Goal: Browse casually: Explore the website without a specific task or goal

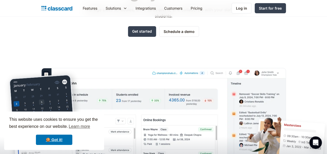
scroll to position [78, 0]
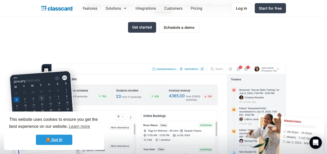
click at [59, 136] on link "🍪 Got it!" at bounding box center [54, 140] width 36 height 10
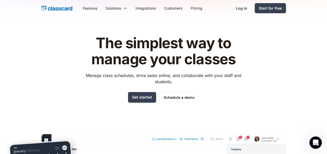
scroll to position [0, 0]
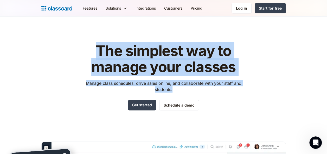
drag, startPoint x: 98, startPoint y: 48, endPoint x: 259, endPoint y: 88, distance: 165.9
click at [259, 88] on div "The simplest way to manage your classes Manage class schedules, drive sales onl…" at bounding box center [163, 141] width 244 height 212
click at [193, 95] on div "The simplest way to manage your classes Manage class schedules, drive sales onl…" at bounding box center [163, 77] width 165 height 68
drag, startPoint x: 183, startPoint y: 90, endPoint x: 92, endPoint y: 54, distance: 97.7
click at [92, 54] on div "The simplest way to manage your classes Manage class schedules, drive sales onl…" at bounding box center [163, 77] width 165 height 68
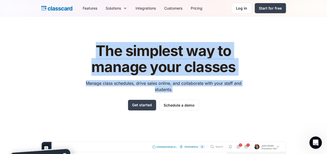
drag, startPoint x: 92, startPoint y: 54, endPoint x: 57, endPoint y: 63, distance: 36.7
click at [57, 63] on div "The simplest way to manage your classes Manage class schedules, drive sales onl…" at bounding box center [163, 141] width 244 height 212
click at [57, 64] on div "The simplest way to manage your classes Manage class schedules, drive sales onl…" at bounding box center [163, 141] width 244 height 212
click at [78, 38] on div "The simplest way to manage your classes Manage class schedules, drive sales onl…" at bounding box center [163, 141] width 244 height 212
drag, startPoint x: 95, startPoint y: 45, endPoint x: 265, endPoint y: 99, distance: 178.6
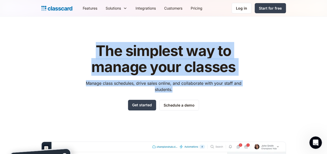
click at [265, 99] on div "The simplest way to manage your classes Manage class schedules, drive sales onl…" at bounding box center [163, 141] width 244 height 212
click at [178, 86] on p "Manage class schedules, drive sales online, and collaborate with your staff and…" at bounding box center [163, 86] width 165 height 12
drag, startPoint x: 180, startPoint y: 89, endPoint x: 97, endPoint y: 51, distance: 91.5
click at [97, 51] on div "The simplest way to manage your classes Manage class schedules, drive sales onl…" at bounding box center [163, 77] width 165 height 68
drag, startPoint x: 97, startPoint y: 51, endPoint x: 54, endPoint y: 60, distance: 43.8
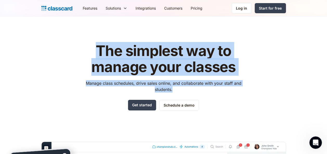
click at [54, 60] on div "The simplest way to manage your classes Manage class schedules, drive sales onl…" at bounding box center [163, 141] width 244 height 212
click at [61, 67] on div "The simplest way to manage your classes Manage class schedules, drive sales onl…" at bounding box center [163, 141] width 244 height 212
click at [64, 57] on div "The simplest way to manage your classes Manage class schedules, drive sales onl…" at bounding box center [163, 141] width 244 height 212
click at [132, 62] on h1 "The simplest way to manage your classes" at bounding box center [163, 59] width 165 height 32
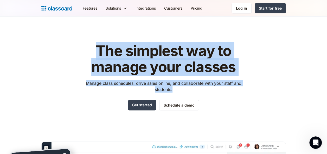
click at [129, 52] on h1 "The simplest way to manage your classes" at bounding box center [163, 59] width 165 height 32
click at [134, 47] on h1 "The simplest way to manage your classes" at bounding box center [163, 59] width 165 height 32
click at [125, 37] on div "The simplest way to manage your classes Manage class schedules, drive sales onl…" at bounding box center [163, 141] width 244 height 212
click at [64, 54] on div "The simplest way to manage your classes Manage class schedules, drive sales onl…" at bounding box center [163, 141] width 244 height 212
click at [93, 50] on h1 "The simplest way to manage your classes" at bounding box center [163, 59] width 165 height 32
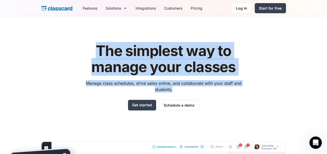
drag, startPoint x: 97, startPoint y: 48, endPoint x: 253, endPoint y: 101, distance: 164.7
click at [254, 101] on div "The simplest way to manage your classes Manage class schedules, drive sales onl…" at bounding box center [163, 141] width 244 height 212
click at [30, 73] on header "The simplest way to manage your classes Manage class schedules, drive sales onl…" at bounding box center [163, 132] width 327 height 230
click at [81, 58] on h1 "The simplest way to manage your classes" at bounding box center [163, 59] width 165 height 32
drag, startPoint x: 97, startPoint y: 47, endPoint x: 207, endPoint y: 92, distance: 118.5
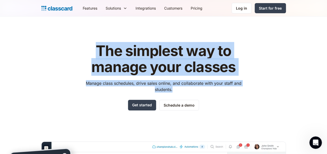
click at [208, 93] on div "The simplest way to manage your classes Manage class schedules, drive sales onl…" at bounding box center [163, 77] width 165 height 68
click at [35, 70] on header "The simplest way to manage your classes Manage class schedules, drive sales onl…" at bounding box center [163, 132] width 327 height 230
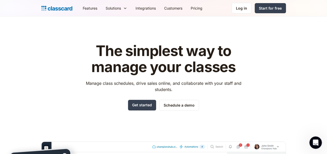
click at [89, 84] on p "Manage class schedules, drive sales online, and collaborate with your staff and…" at bounding box center [163, 86] width 165 height 12
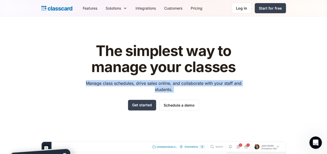
click at [89, 84] on p "Manage class schedules, drive sales online, and collaborate with your staff and…" at bounding box center [163, 86] width 165 height 12
drag, startPoint x: 89, startPoint y: 84, endPoint x: 81, endPoint y: 94, distance: 12.6
click at [81, 94] on div "The simplest way to manage your classes Manage class schedules, drive sales onl…" at bounding box center [163, 141] width 244 height 212
drag, startPoint x: 76, startPoint y: 86, endPoint x: 79, endPoint y: 84, distance: 3.3
click at [76, 86] on div "The simplest way to manage your classes Manage class schedules, drive sales onl…" at bounding box center [163, 141] width 244 height 212
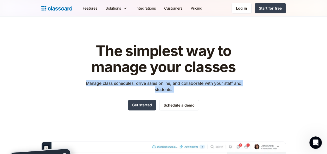
click at [94, 83] on p "Manage class schedules, drive sales online, and collaborate with your staff and…" at bounding box center [163, 86] width 165 height 12
click at [75, 92] on div "The simplest way to manage your classes Manage class schedules, drive sales onl…" at bounding box center [163, 141] width 244 height 212
click at [77, 80] on div "The simplest way to manage your classes Manage class schedules, drive sales onl…" at bounding box center [163, 141] width 244 height 212
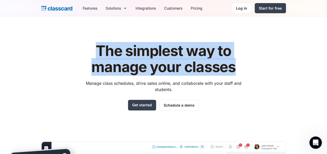
drag, startPoint x: 97, startPoint y: 47, endPoint x: 250, endPoint y: 66, distance: 153.6
click at [250, 66] on div "The simplest way to manage your classes Manage class schedules, drive sales onl…" at bounding box center [163, 141] width 244 height 212
click at [52, 67] on div "The simplest way to manage your classes Manage class schedules, drive sales onl…" at bounding box center [163, 141] width 244 height 212
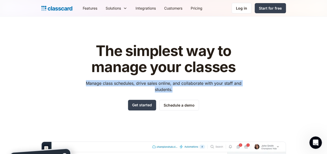
drag, startPoint x: 86, startPoint y: 85, endPoint x: 190, endPoint y: 89, distance: 103.6
click at [190, 89] on p "Manage class schedules, drive sales online, and collaborate with your staff and…" at bounding box center [163, 86] width 165 height 12
click at [122, 86] on p "Manage class schedules, drive sales online, and collaborate with your staff and…" at bounding box center [163, 86] width 165 height 12
drag, startPoint x: 86, startPoint y: 83, endPoint x: 179, endPoint y: 88, distance: 93.8
click at [179, 88] on p "Manage class schedules, drive sales online, and collaborate with your staff and…" at bounding box center [163, 86] width 165 height 12
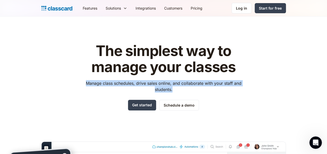
click at [107, 87] on p "Manage class schedules, drive sales online, and collaborate with your staff and…" at bounding box center [163, 86] width 165 height 12
drag, startPoint x: 86, startPoint y: 82, endPoint x: 179, endPoint y: 87, distance: 93.2
click at [179, 87] on p "Manage class schedules, drive sales online, and collaborate with your staff and…" at bounding box center [163, 86] width 165 height 12
click at [103, 82] on p "Manage class schedules, drive sales online, and collaborate with your staff and…" at bounding box center [163, 86] width 165 height 12
click at [86, 83] on p "Manage class schedules, drive sales online, and collaborate with your staff and…" at bounding box center [163, 86] width 165 height 12
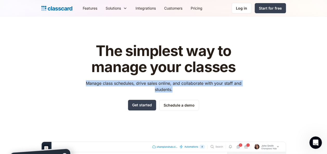
drag, startPoint x: 86, startPoint y: 82, endPoint x: 178, endPoint y: 88, distance: 92.0
click at [178, 88] on p "Manage class schedules, drive sales online, and collaborate with your staff and…" at bounding box center [163, 86] width 165 height 12
click at [109, 83] on p "Manage class schedules, drive sales online, and collaborate with your staff and…" at bounding box center [163, 86] width 165 height 12
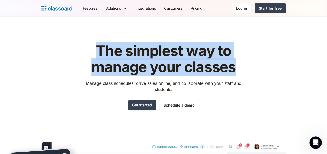
drag, startPoint x: 98, startPoint y: 49, endPoint x: 236, endPoint y: 63, distance: 138.6
click at [236, 63] on h1 "The simplest way to manage your classes" at bounding box center [163, 59] width 165 height 32
click at [127, 69] on h1 "The simplest way to manage your classes" at bounding box center [163, 59] width 165 height 32
drag, startPoint x: 99, startPoint y: 51, endPoint x: 241, endPoint y: 64, distance: 143.4
click at [241, 64] on h1 "The simplest way to manage your classes" at bounding box center [163, 59] width 165 height 32
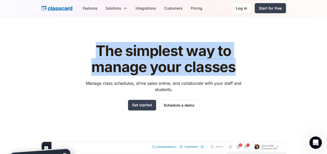
click at [130, 72] on h1 "The simplest way to manage your classes" at bounding box center [163, 59] width 165 height 32
drag, startPoint x: 97, startPoint y: 52, endPoint x: 234, endPoint y: 63, distance: 136.8
click at [234, 63] on h1 "The simplest way to manage your classes" at bounding box center [163, 59] width 165 height 32
click at [128, 69] on h1 "The simplest way to manage your classes" at bounding box center [163, 59] width 165 height 32
click at [100, 51] on h1 "The simplest way to manage your classes" at bounding box center [163, 59] width 165 height 32
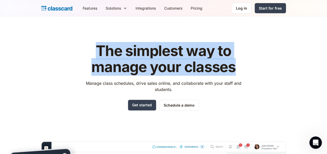
click at [97, 46] on h1 "The simplest way to manage your classes" at bounding box center [163, 59] width 165 height 32
drag, startPoint x: 98, startPoint y: 49, endPoint x: 241, endPoint y: 65, distance: 144.2
click at [241, 65] on h1 "The simplest way to manage your classes" at bounding box center [163, 59] width 165 height 32
drag, startPoint x: 241, startPoint y: 65, endPoint x: 202, endPoint y: 68, distance: 39.1
click at [202, 68] on h1 "The simplest way to manage your classes" at bounding box center [163, 59] width 165 height 32
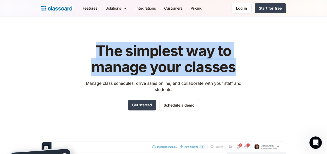
click at [199, 62] on h1 "The simplest way to manage your classes" at bounding box center [163, 59] width 165 height 32
click at [88, 53] on h1 "The simplest way to manage your classes" at bounding box center [163, 59] width 165 height 32
drag, startPoint x: 98, startPoint y: 50, endPoint x: 249, endPoint y: 60, distance: 151.4
click at [249, 60] on div "The simplest way to manage your classes Manage class schedules, drive sales onl…" at bounding box center [163, 141] width 244 height 212
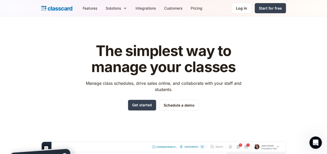
click at [104, 83] on p "Manage class schedules, drive sales online, and collaborate with your staff and…" at bounding box center [163, 86] width 165 height 12
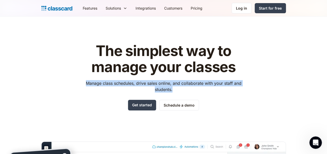
drag, startPoint x: 86, startPoint y: 84, endPoint x: 183, endPoint y: 88, distance: 97.4
click at [183, 88] on p "Manage class schedules, drive sales online, and collaborate with your staff and…" at bounding box center [163, 86] width 165 height 12
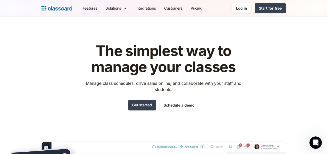
click at [112, 68] on h1 "The simplest way to manage your classes" at bounding box center [163, 59] width 165 height 32
click at [106, 53] on h1 "The simplest way to manage your classes" at bounding box center [163, 59] width 165 height 32
drag, startPoint x: 106, startPoint y: 53, endPoint x: 100, endPoint y: 70, distance: 18.4
click at [100, 71] on h1 "The simplest way to manage your classes" at bounding box center [163, 59] width 165 height 32
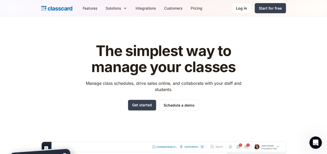
click at [101, 67] on h1 "The simplest way to manage your classes" at bounding box center [163, 59] width 165 height 32
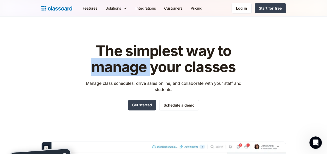
click at [101, 67] on h1 "The simplest way to manage your classes" at bounding box center [163, 59] width 165 height 32
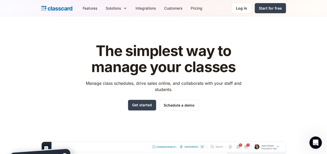
click at [214, 70] on h1 "The simplest way to manage your classes" at bounding box center [163, 59] width 165 height 32
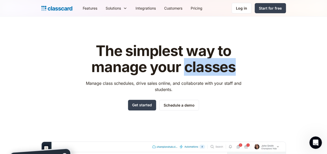
click at [214, 70] on h1 "The simplest way to manage your classes" at bounding box center [163, 59] width 165 height 32
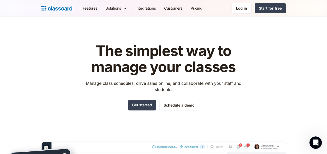
drag, startPoint x: 214, startPoint y: 70, endPoint x: 180, endPoint y: 70, distance: 33.8
click at [180, 70] on h1 "The simplest way to manage your classes" at bounding box center [163, 59] width 165 height 32
click at [104, 53] on h1 "The simplest way to manage your classes" at bounding box center [163, 59] width 165 height 32
drag, startPoint x: 104, startPoint y: 53, endPoint x: 157, endPoint y: 53, distance: 52.5
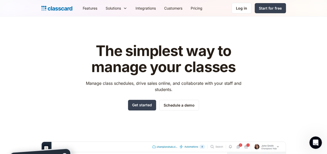
click at [157, 53] on h1 "The simplest way to manage your classes" at bounding box center [163, 59] width 165 height 32
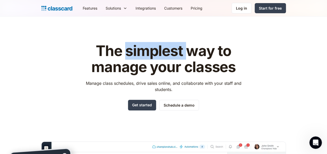
click at [157, 53] on h1 "The simplest way to manage your classes" at bounding box center [163, 59] width 165 height 32
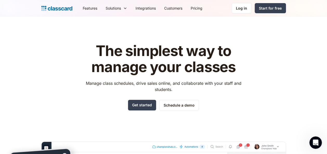
click at [221, 50] on h1 "The simplest way to manage your classes" at bounding box center [163, 59] width 165 height 32
drag, startPoint x: 221, startPoint y: 50, endPoint x: 204, endPoint y: 72, distance: 28.0
click at [204, 72] on h1 "The simplest way to manage your classes" at bounding box center [163, 59] width 165 height 32
click at [165, 91] on p "Manage class schedules, drive sales online, and collaborate with your staff and…" at bounding box center [163, 86] width 165 height 12
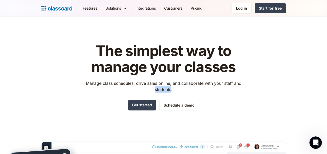
click at [165, 91] on p "Manage class schedules, drive sales online, and collaborate with your staff and…" at bounding box center [163, 86] width 165 height 12
drag, startPoint x: 165, startPoint y: 91, endPoint x: 197, endPoint y: 91, distance: 31.5
click at [197, 91] on p "Manage class schedules, drive sales online, and collaborate with your staff and…" at bounding box center [163, 86] width 165 height 12
click at [236, 83] on p "Manage class schedules, drive sales online, and collaborate with your staff and…" at bounding box center [163, 86] width 165 height 12
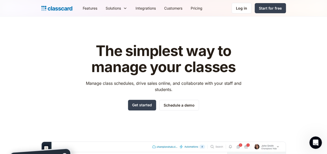
click at [167, 91] on p "Manage class schedules, drive sales online, and collaborate with your staff and…" at bounding box center [163, 86] width 165 height 12
drag, startPoint x: 167, startPoint y: 91, endPoint x: 188, endPoint y: 90, distance: 20.6
click at [188, 90] on p "Manage class schedules, drive sales online, and collaborate with your staff and…" at bounding box center [163, 86] width 165 height 12
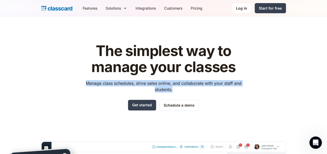
drag, startPoint x: 86, startPoint y: 82, endPoint x: 182, endPoint y: 88, distance: 96.2
click at [182, 88] on p "Manage class schedules, drive sales online, and collaborate with your staff and…" at bounding box center [163, 86] width 165 height 12
drag, startPoint x: 182, startPoint y: 88, endPoint x: 189, endPoint y: 89, distance: 6.9
click at [189, 89] on p "Manage class schedules, drive sales online, and collaborate with your staff and…" at bounding box center [163, 86] width 165 height 12
click at [166, 90] on p "Manage class schedules, drive sales online, and collaborate with your staff and…" at bounding box center [163, 86] width 165 height 12
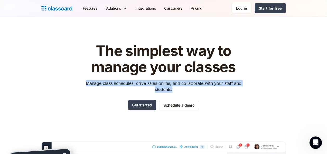
click at [189, 93] on p "Manage class schedules, drive sales online, and collaborate with your staff and…" at bounding box center [163, 86] width 165 height 12
click at [183, 91] on p "Manage class schedules, drive sales online, and collaborate with your staff and…" at bounding box center [163, 86] width 165 height 12
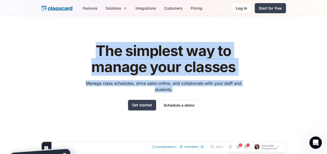
drag, startPoint x: 183, startPoint y: 91, endPoint x: 64, endPoint y: 55, distance: 124.2
click at [64, 55] on div "The simplest way to manage your classes Manage class schedules, drive sales onl…" at bounding box center [163, 141] width 244 height 212
drag, startPoint x: 64, startPoint y: 55, endPoint x: 46, endPoint y: 68, distance: 22.3
click at [46, 68] on div "The simplest way to manage your classes Manage class schedules, drive sales onl…" at bounding box center [163, 141] width 244 height 212
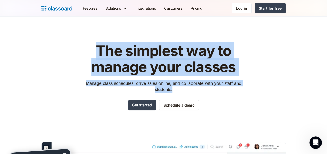
click at [34, 78] on header "The simplest way to manage your classes Manage class schedules, drive sales onl…" at bounding box center [163, 132] width 327 height 230
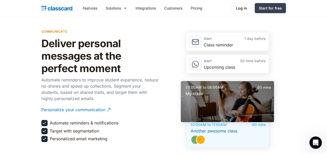
scroll to position [728, 0]
